Goal: Task Accomplishment & Management: Manage account settings

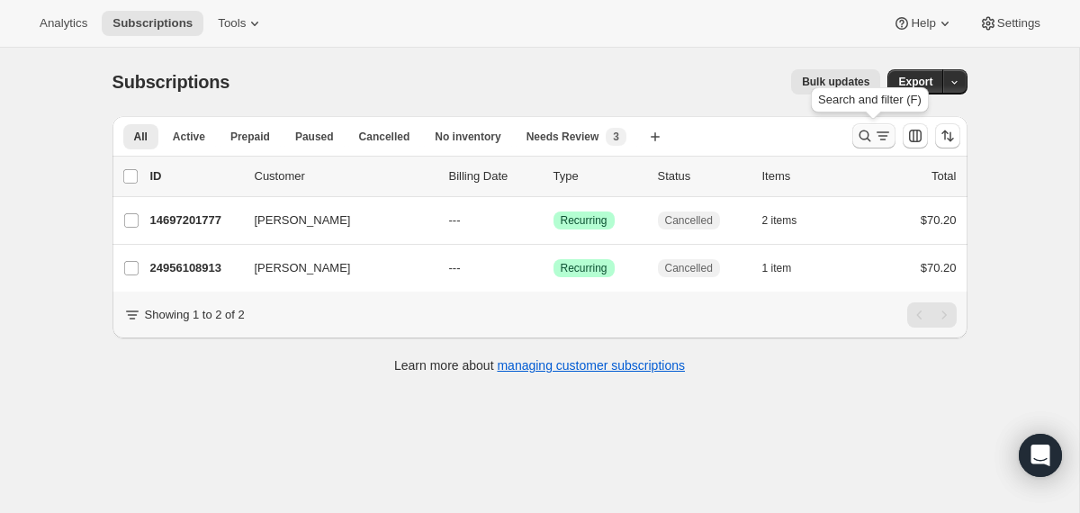
click at [864, 133] on icon "Search and filter results" at bounding box center [865, 136] width 18 height 18
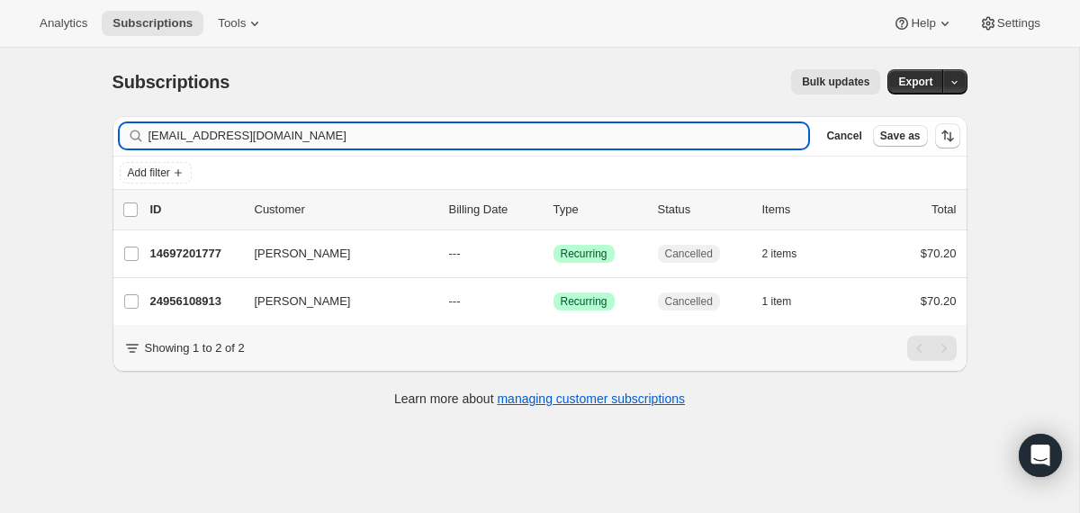
click at [624, 133] on input "[EMAIL_ADDRESS][DOMAIN_NAME]" at bounding box center [479, 135] width 661 height 25
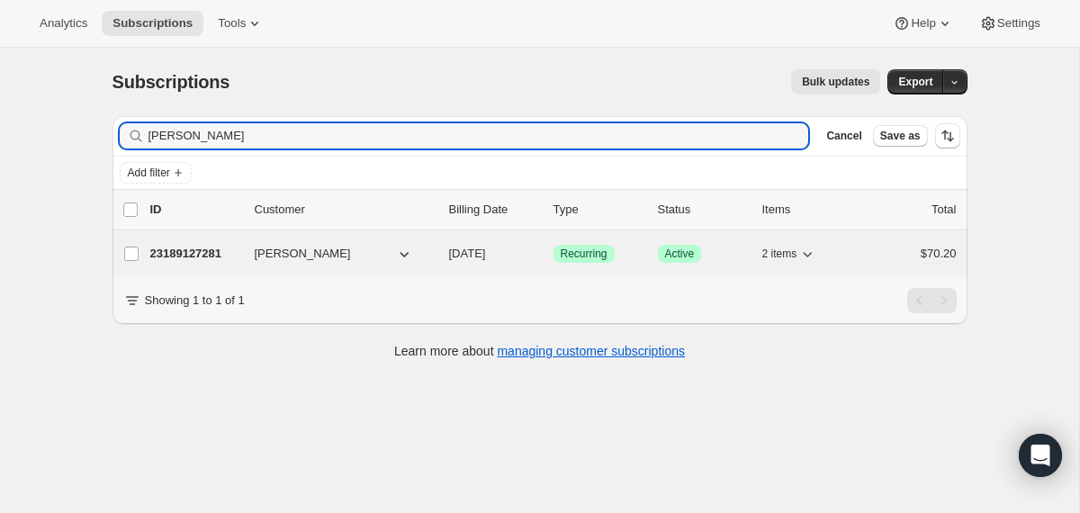
type input "[PERSON_NAME]"
click at [440, 256] on div "23189127281 [PERSON_NAME] [DATE] Success Recurring Success Active 2 items $70.20" at bounding box center [553, 253] width 807 height 25
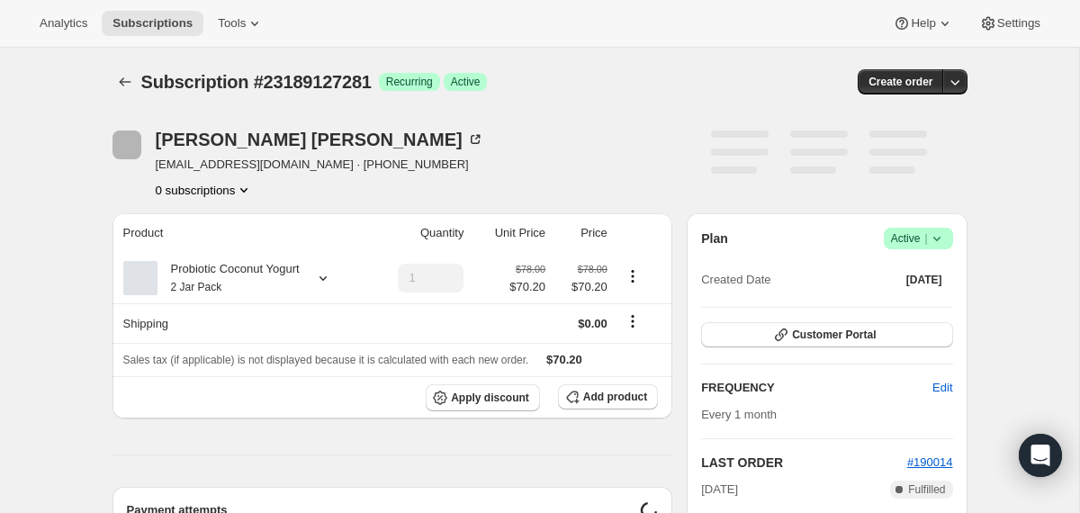
click at [942, 239] on icon at bounding box center [937, 239] width 18 height 18
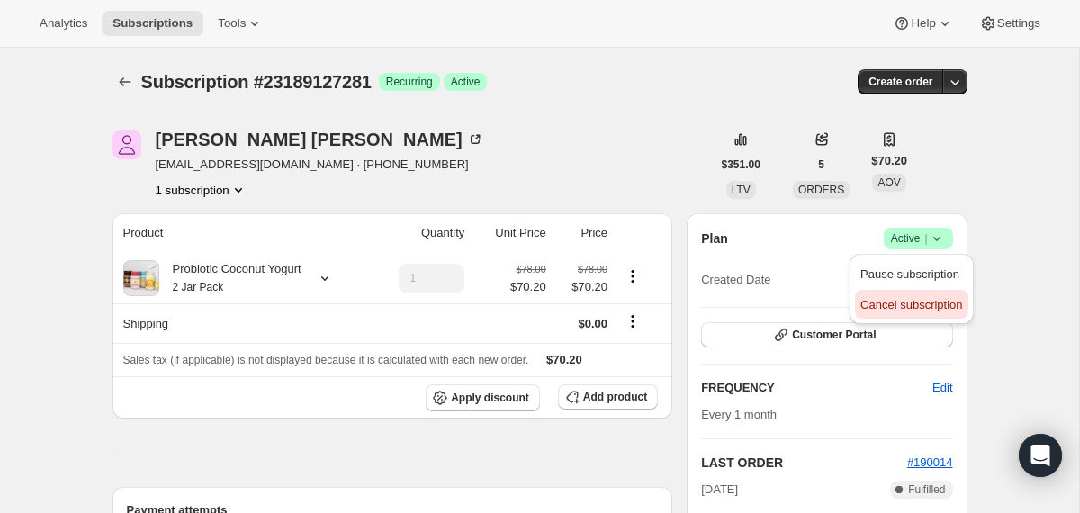
click at [882, 303] on span "Cancel subscription" at bounding box center [912, 305] width 102 height 14
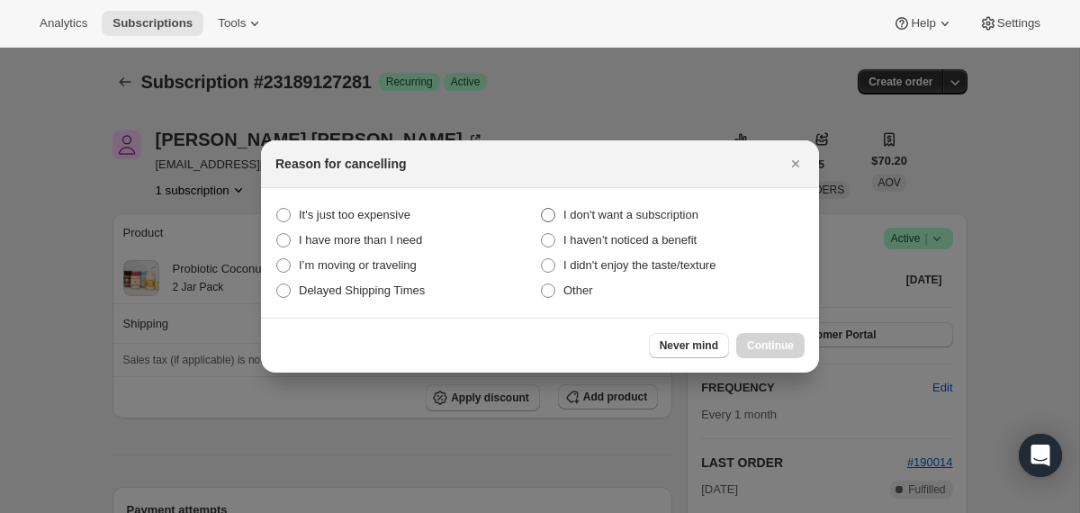
click at [661, 204] on label "I don't want a subscription" at bounding box center [672, 215] width 265 height 25
click at [542, 208] on subscription "I don't want a subscription" at bounding box center [541, 208] width 1 height 1
radio subscription "true"
click at [758, 344] on span "Continue" at bounding box center [770, 346] width 47 height 14
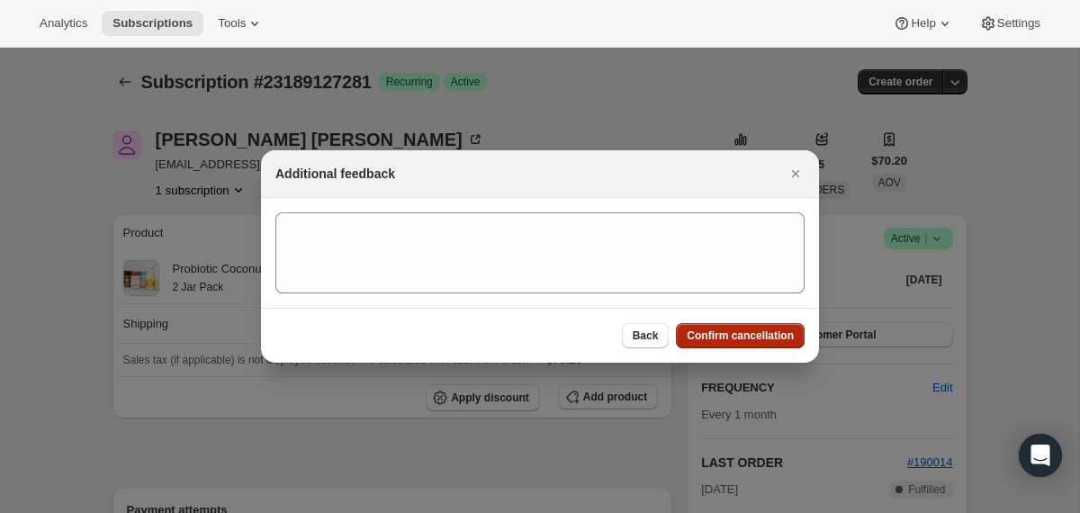
click at [758, 344] on button "Confirm cancellation" at bounding box center [740, 335] width 129 height 25
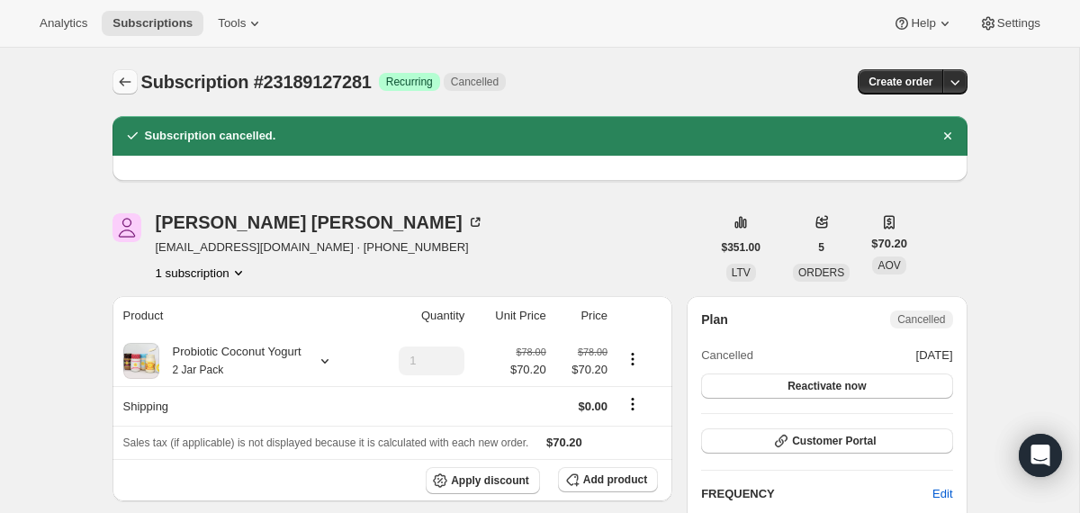
click at [127, 83] on icon "Subscriptions" at bounding box center [125, 82] width 18 height 18
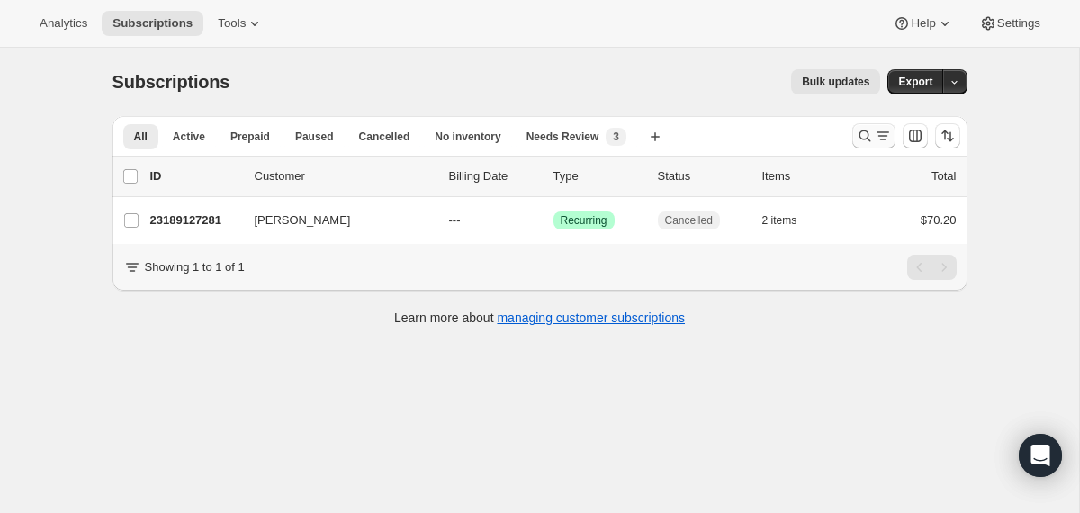
click at [853, 142] on button "Search and filter results" at bounding box center [874, 135] width 43 height 25
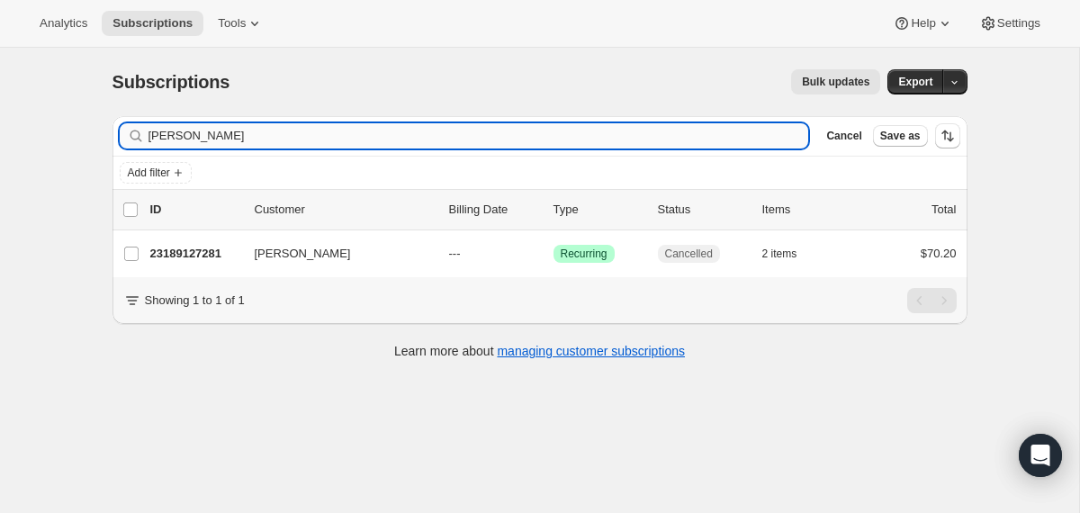
click at [655, 144] on input "[PERSON_NAME]" at bounding box center [479, 135] width 661 height 25
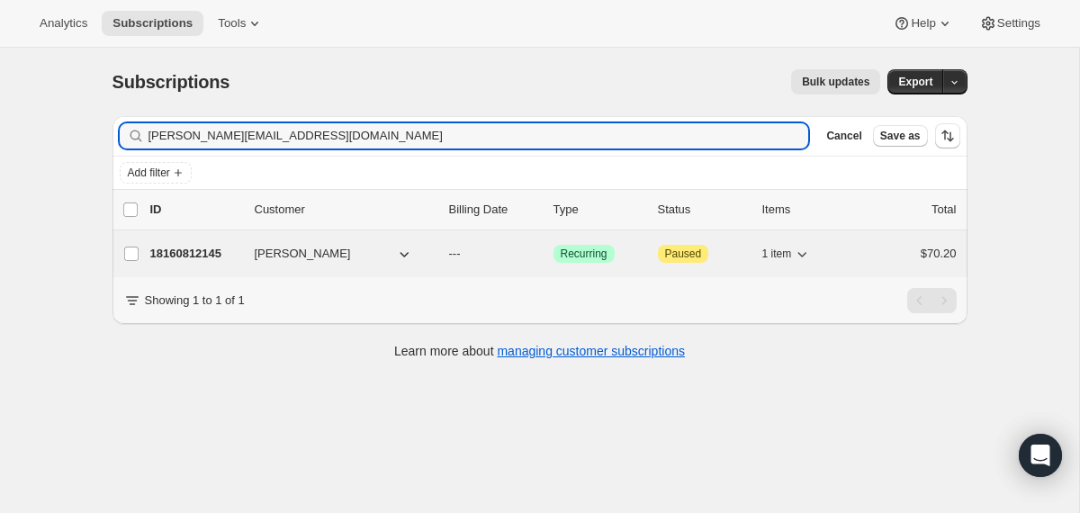
type input "[PERSON_NAME][EMAIL_ADDRESS][DOMAIN_NAME]"
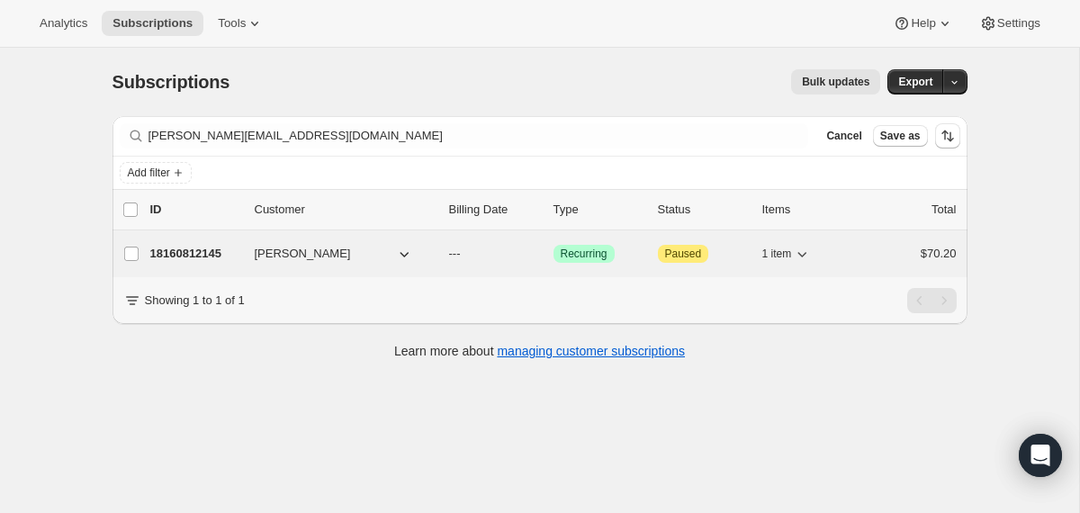
click at [440, 254] on div "18160812145 [PERSON_NAME] --- Success Recurring Attention Paused 1 item $70.20" at bounding box center [553, 253] width 807 height 25
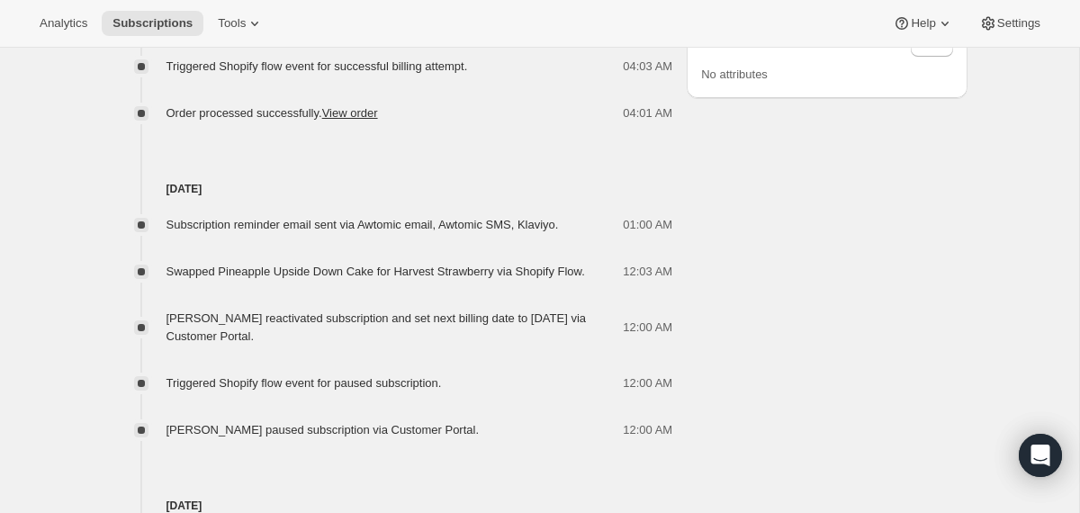
scroll to position [1056, 0]
